Goal: Task Accomplishment & Management: Manage account settings

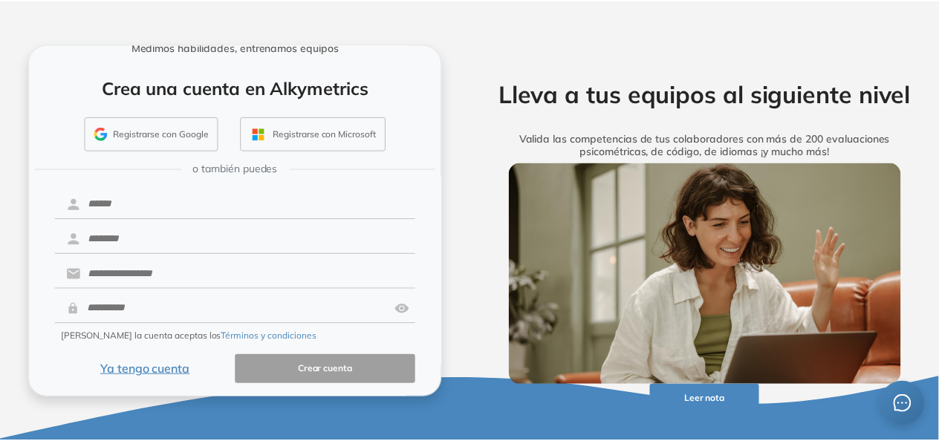
scroll to position [61, 0]
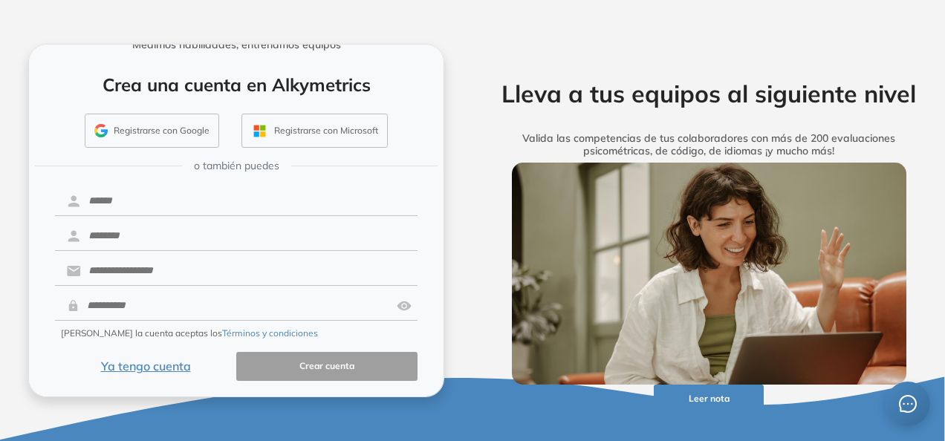
click at [159, 365] on button "Ya tengo cuenta" at bounding box center [145, 366] width 181 height 29
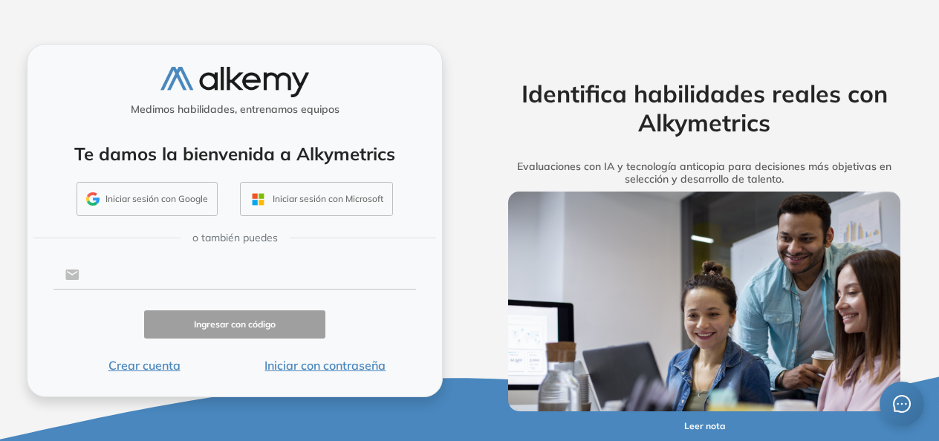
click at [163, 270] on input "text" at bounding box center [247, 275] width 336 height 28
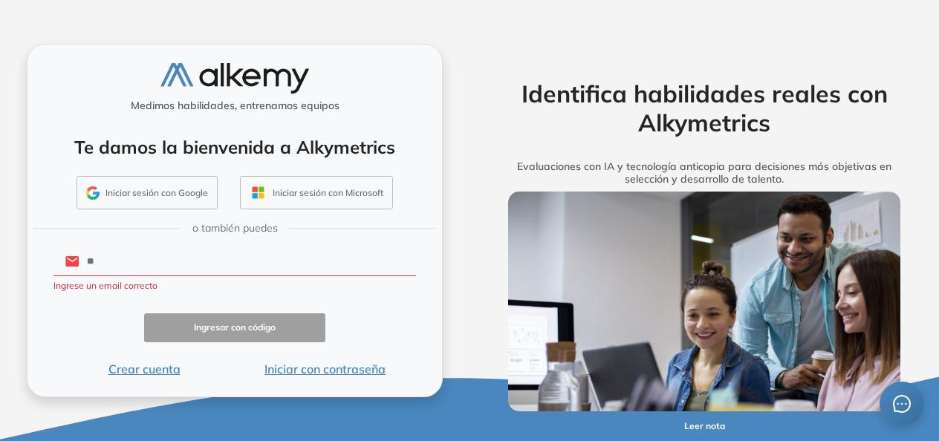
type input "**********"
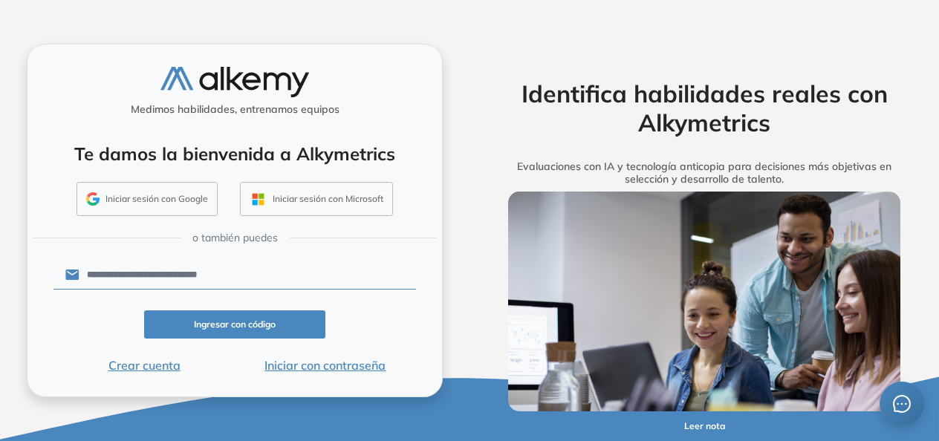
click at [213, 324] on button "Ingresar con código" at bounding box center [234, 324] width 181 height 29
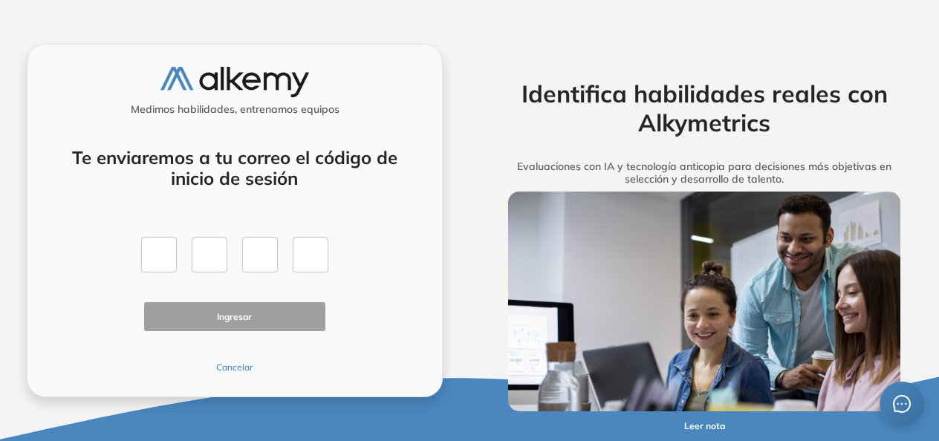
click at [227, 368] on button "Cancelar" at bounding box center [234, 367] width 181 height 13
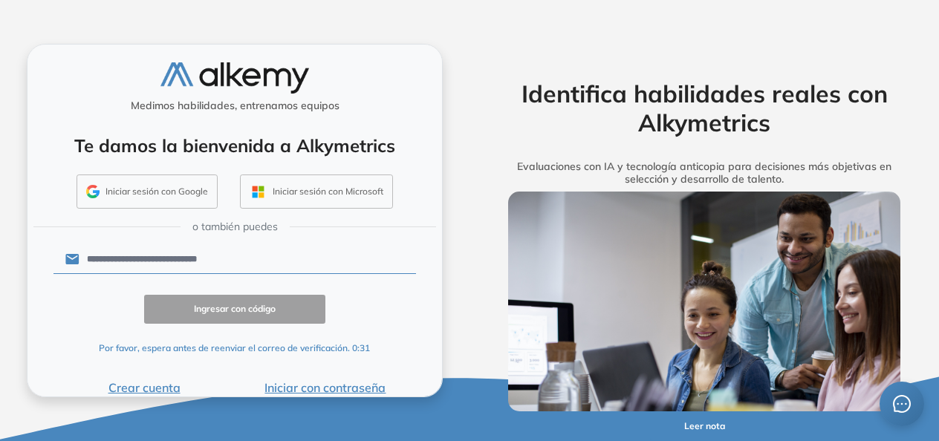
click at [278, 255] on input "**********" at bounding box center [247, 259] width 336 height 28
click at [408, 322] on div "Ingresar con código Por favor, espera antes de reenviar el correo de verificaci…" at bounding box center [234, 328] width 362 height 66
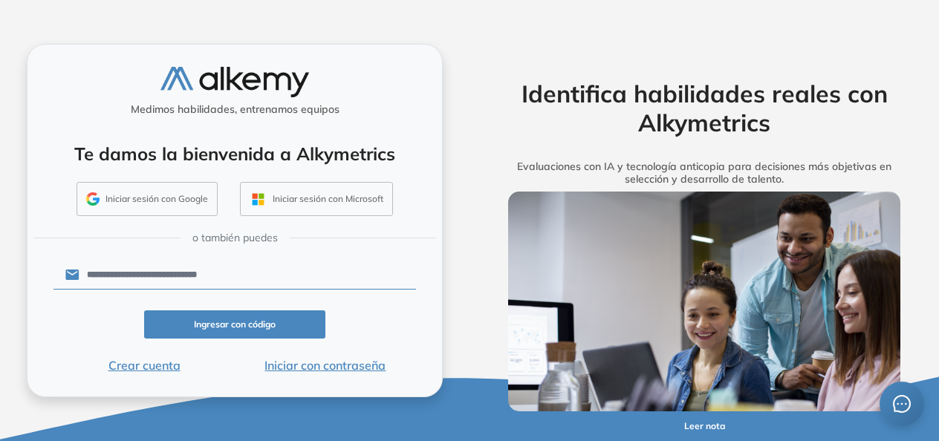
click at [263, 329] on button "Ingresar con código" at bounding box center [234, 324] width 181 height 29
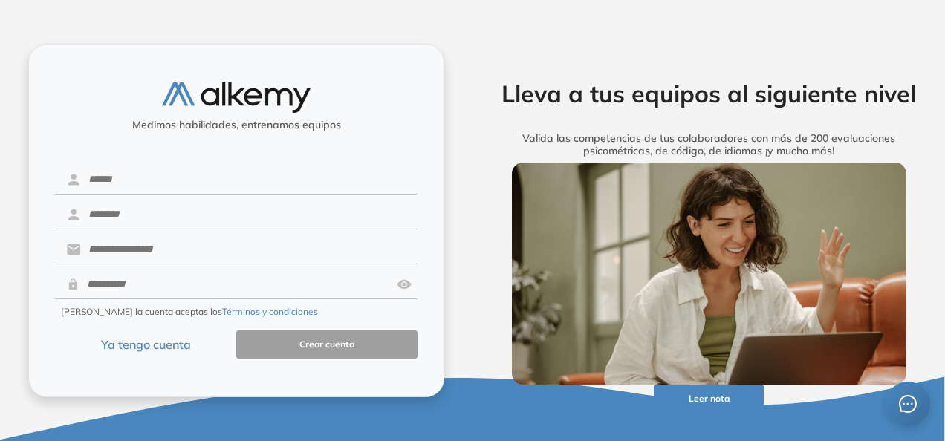
click at [169, 345] on button "Ya tengo cuenta" at bounding box center [145, 344] width 181 height 29
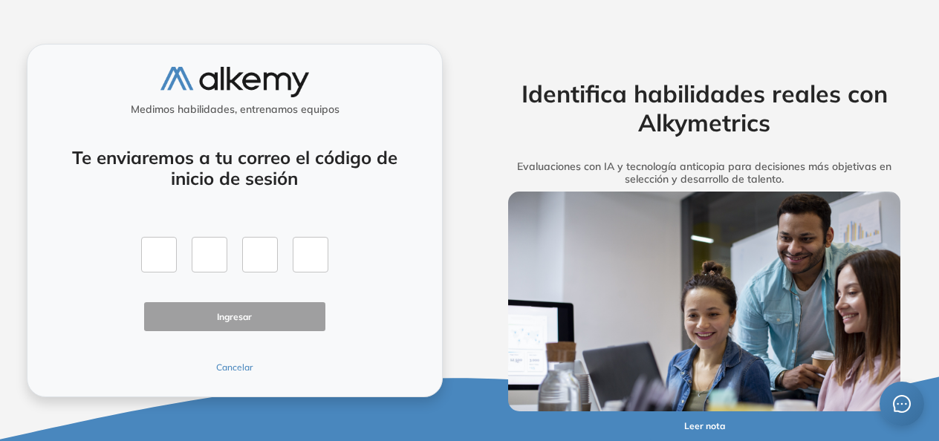
click at [239, 364] on button "Cancelar" at bounding box center [234, 367] width 181 height 13
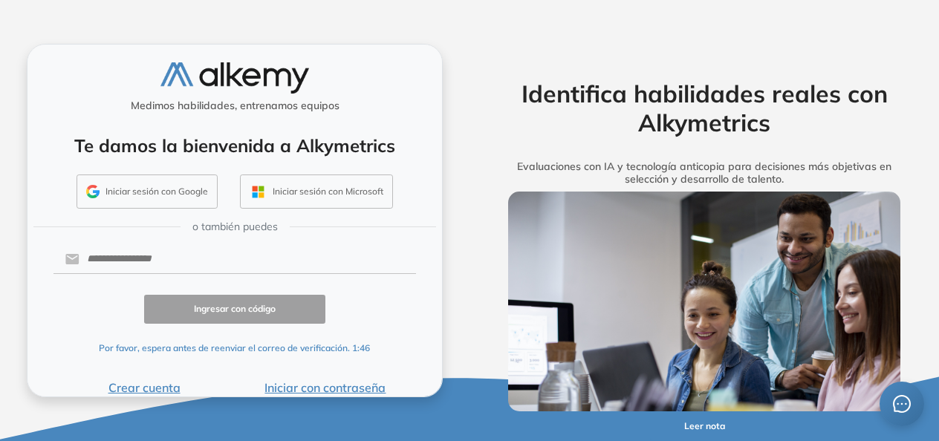
click at [309, 391] on button "Iniciar con contraseña" at bounding box center [325, 388] width 181 height 18
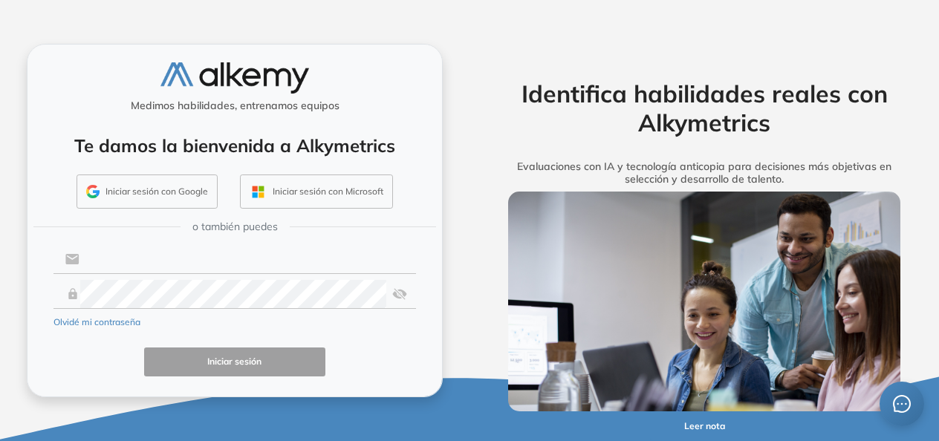
click at [163, 254] on input "text" at bounding box center [247, 259] width 336 height 28
type input "**********"
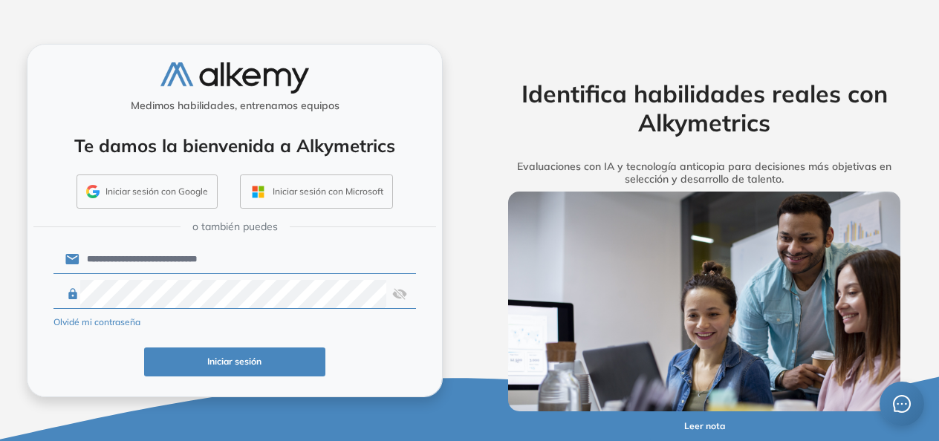
click at [246, 348] on button "Iniciar sesión" at bounding box center [234, 362] width 181 height 29
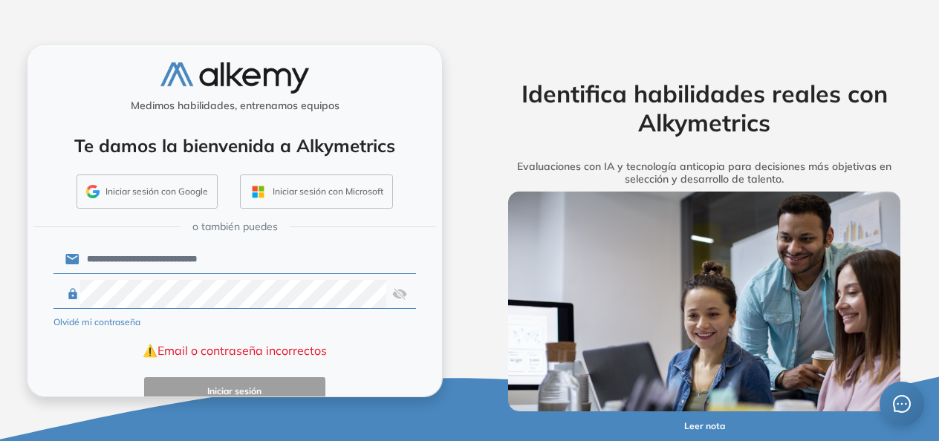
click at [394, 288] on img at bounding box center [399, 294] width 15 height 28
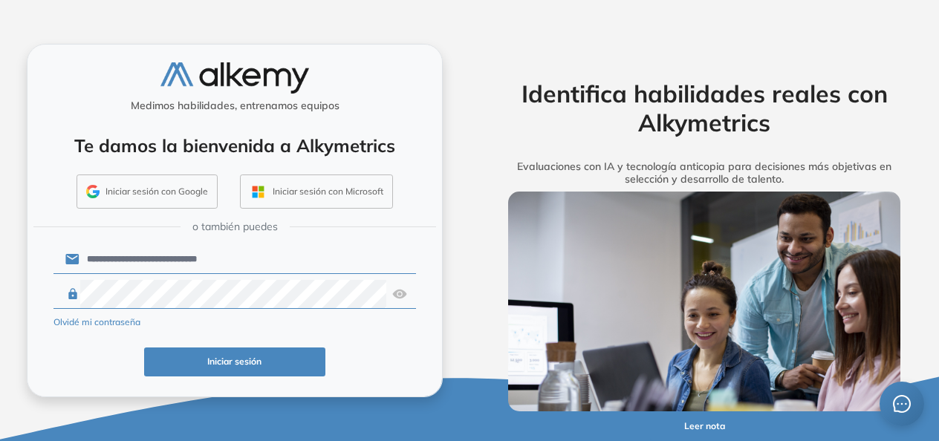
click button "Iniciar sesión" at bounding box center [234, 362] width 181 height 29
click at [193, 359] on button "Iniciar sesión" at bounding box center [234, 362] width 181 height 29
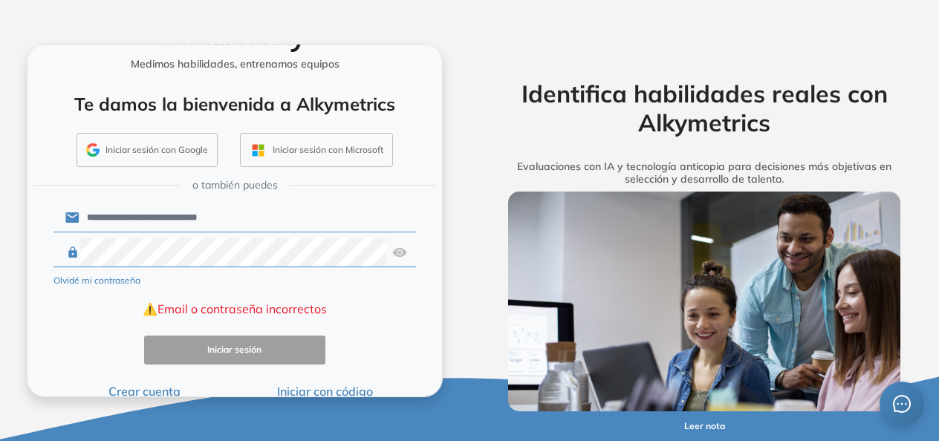
scroll to position [61, 0]
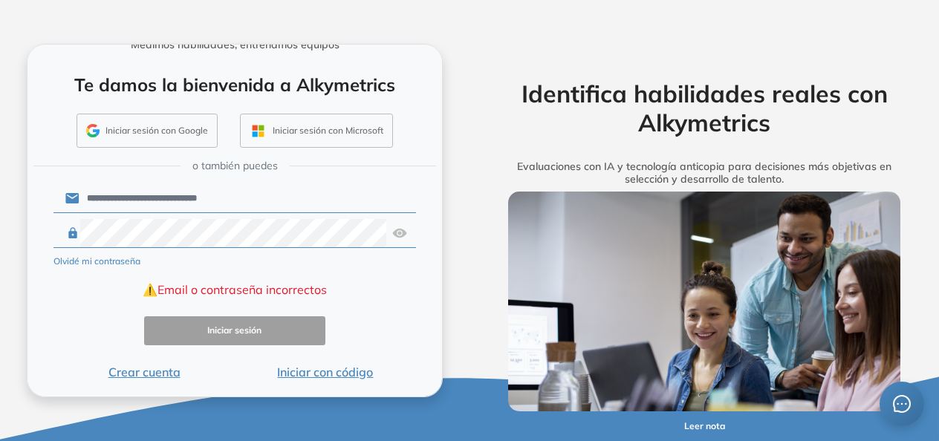
click at [101, 255] on button "Olvidé mi contraseña" at bounding box center [96, 261] width 87 height 13
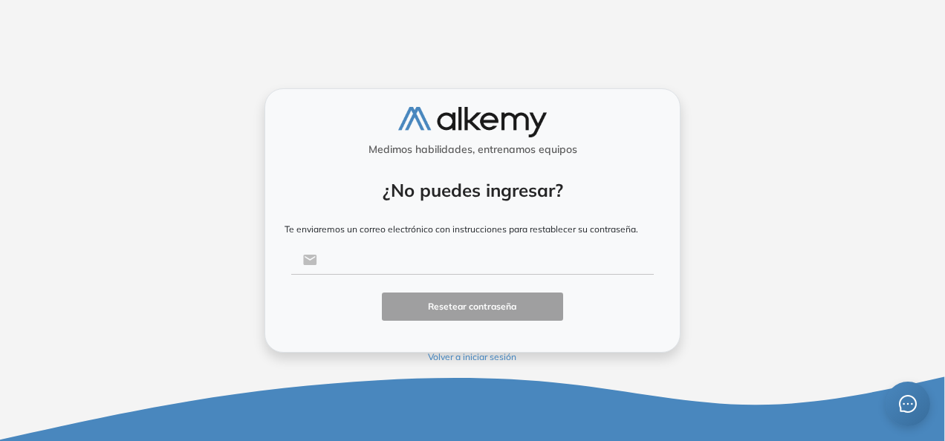
click at [454, 259] on input "text" at bounding box center [485, 260] width 336 height 28
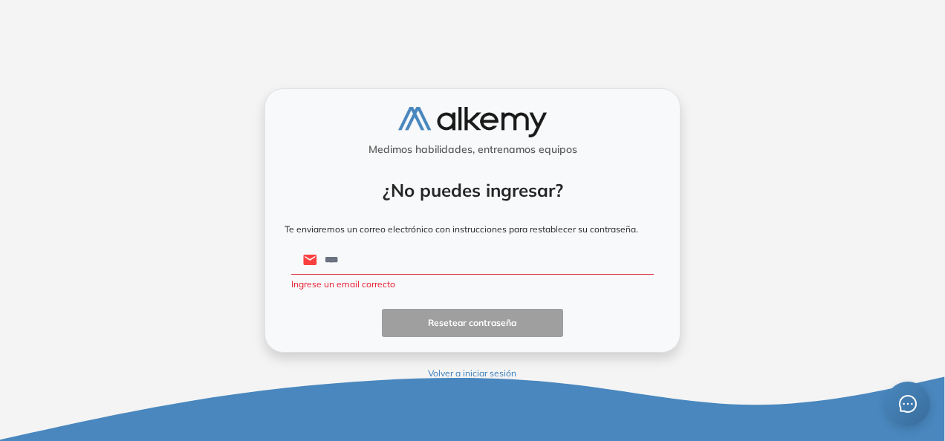
type input "**********"
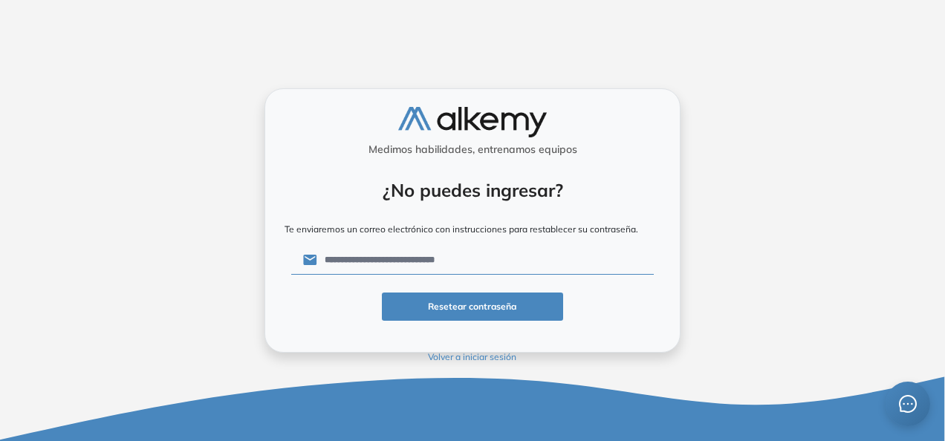
click at [501, 304] on button "Resetear contraseña" at bounding box center [472, 307] width 181 height 29
click at [486, 388] on icon at bounding box center [472, 419] width 945 height 84
